Goal: Transaction & Acquisition: Subscribe to service/newsletter

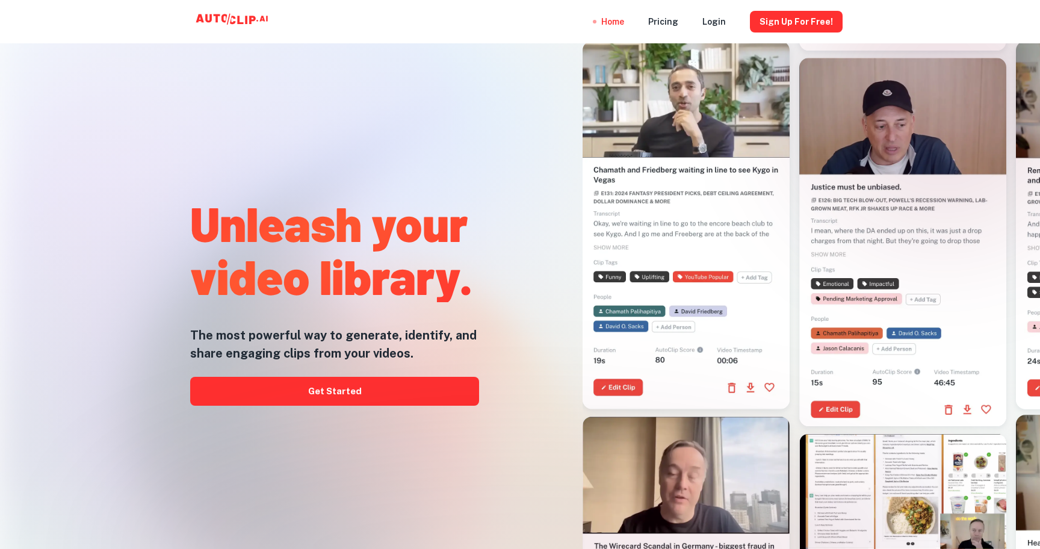
click at [461, 238] on h1 "Unleash your video library." at bounding box center [334, 249] width 289 height 106
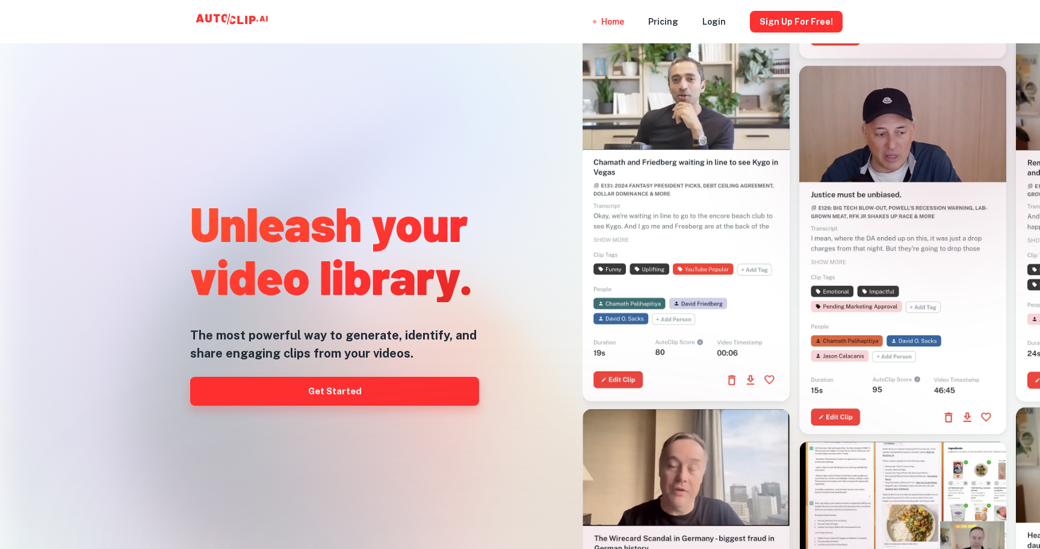
click at [428, 393] on link "Get Started" at bounding box center [334, 391] width 289 height 29
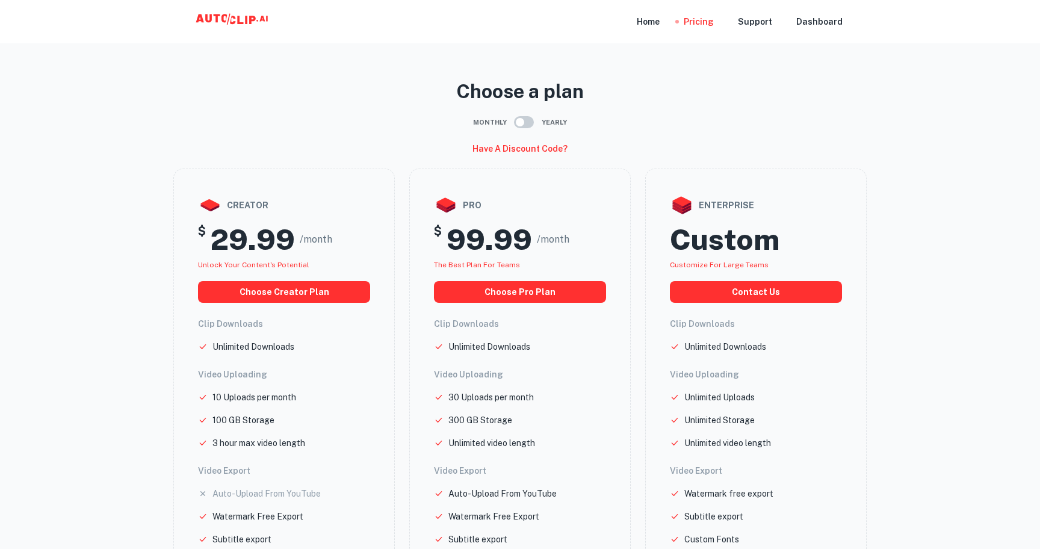
click at [204, 7] on div "Home Pricing Support Dashboard" at bounding box center [520, 21] width 722 height 43
click at [205, 28] on icon at bounding box center [233, 22] width 120 height 24
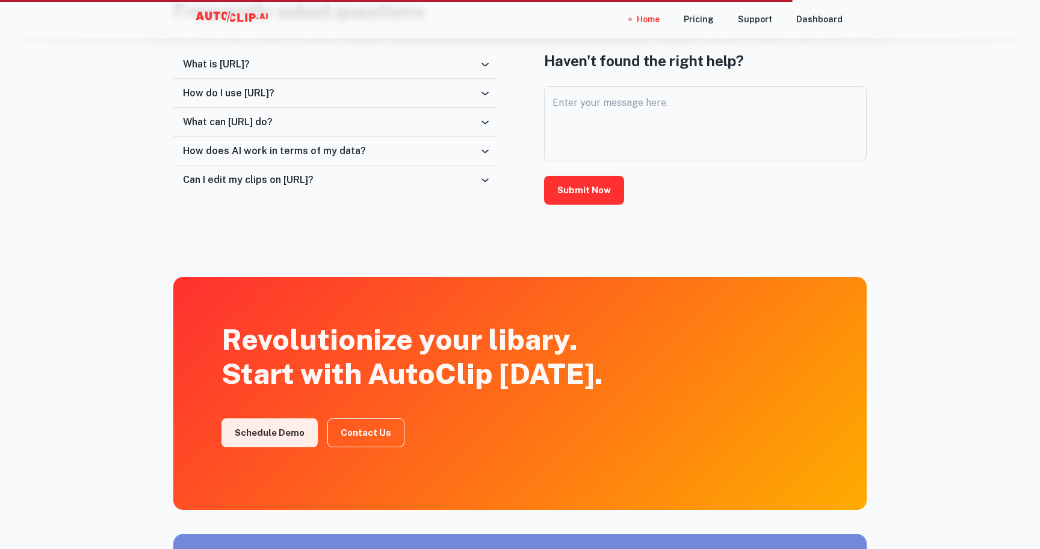
scroll to position [2097, 0]
